Goal: Navigation & Orientation: Find specific page/section

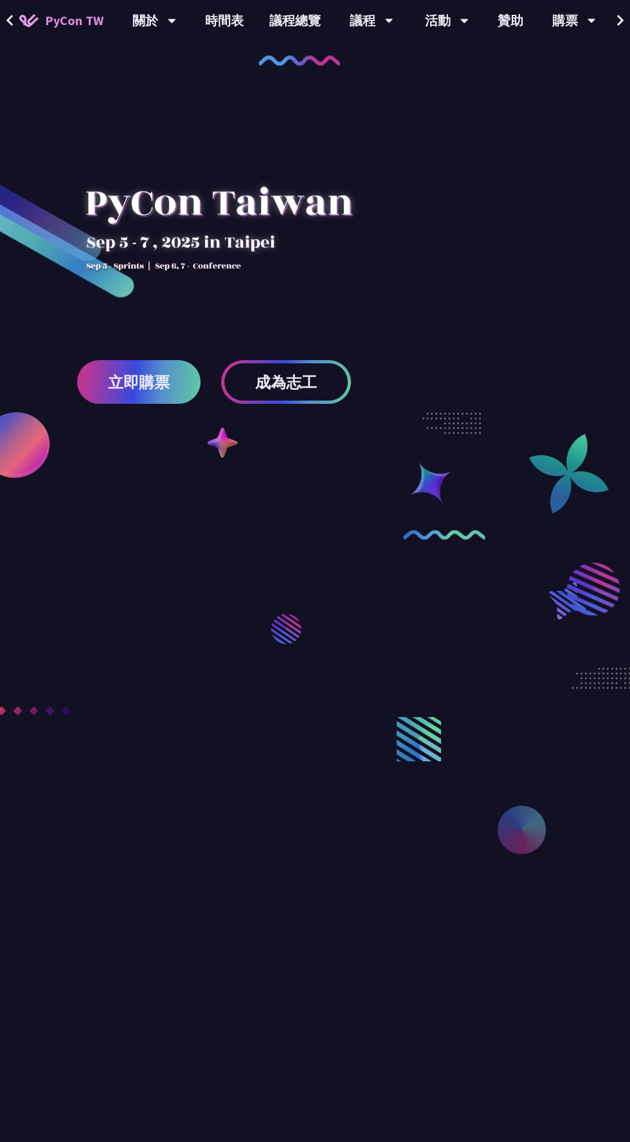
click at [180, 33] on div "關於 PyCon [GEOGRAPHIC_DATA] 研討會歷史 在地社群 行為準則" at bounding box center [154, 20] width 76 height 41
click at [217, 24] on link "時間表" at bounding box center [224, 20] width 64 height 41
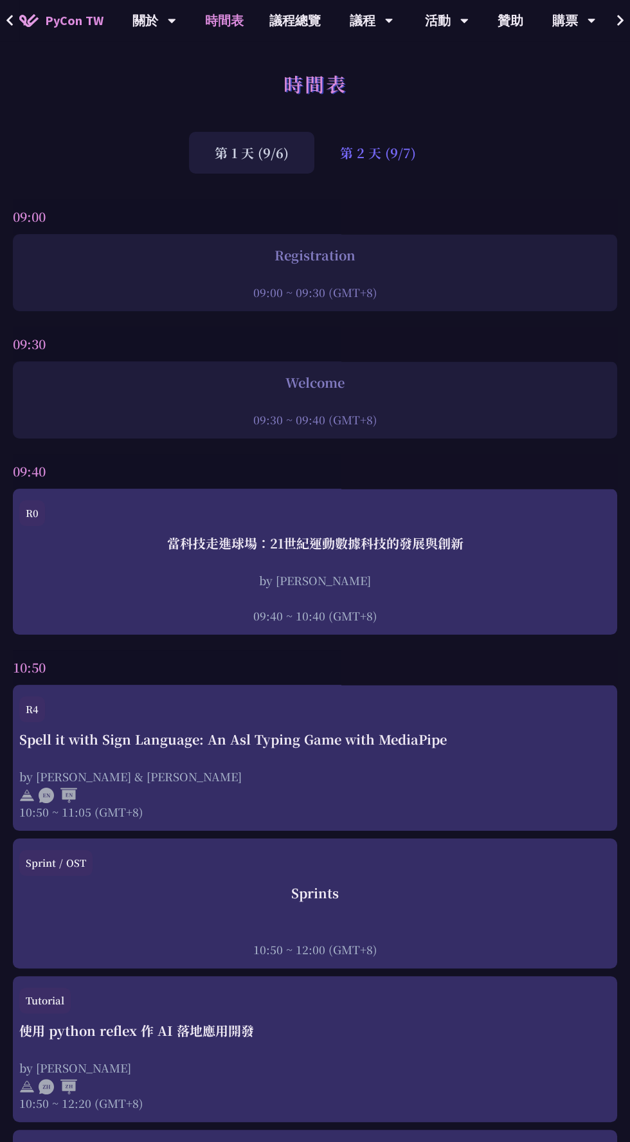
click at [344, 147] on div "第 2 天 (9/7)" at bounding box center [377, 153] width 127 height 42
